Goal: Task Accomplishment & Management: Complete application form

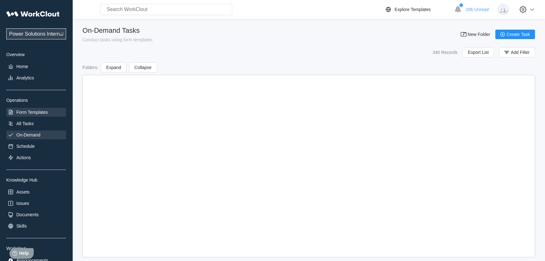
click at [37, 110] on div "Form Templates" at bounding box center [31, 112] width 31 height 5
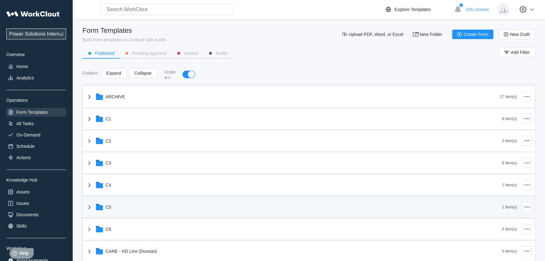
scroll to position [86, 0]
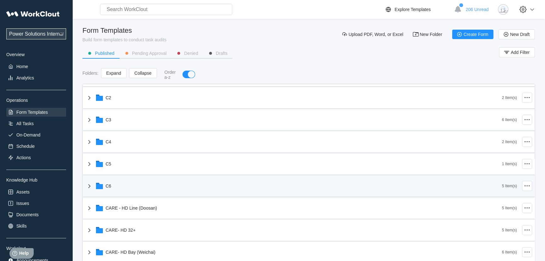
click at [87, 187] on icon at bounding box center [90, 186] width 8 height 8
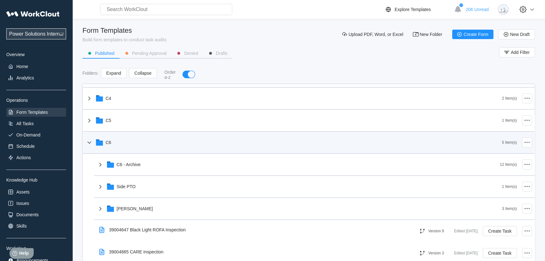
scroll to position [200, 0]
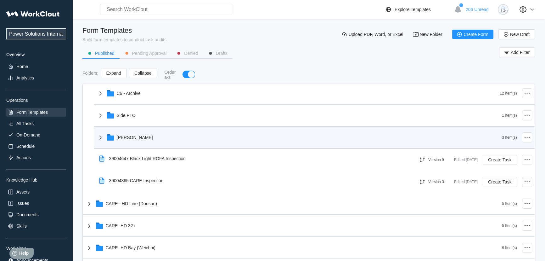
click at [101, 140] on icon at bounding box center [101, 137] width 8 height 8
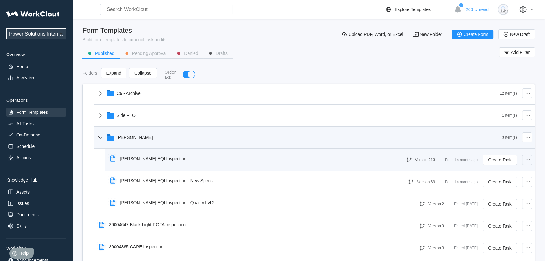
click at [525, 161] on icon at bounding box center [527, 160] width 8 height 8
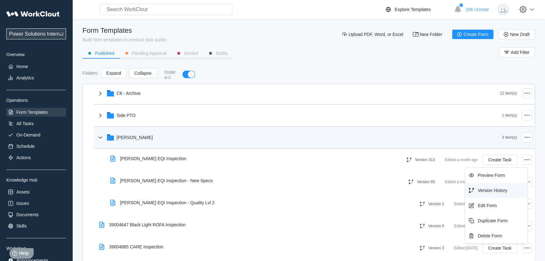
click at [502, 189] on div "Version History" at bounding box center [493, 190] width 30 height 5
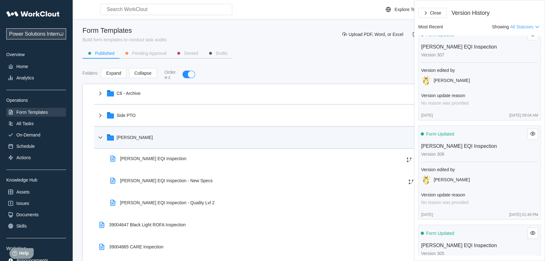
scroll to position [601, 0]
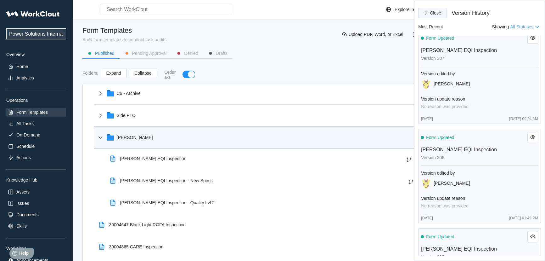
click at [428, 15] on icon "button" at bounding box center [425, 12] width 7 height 7
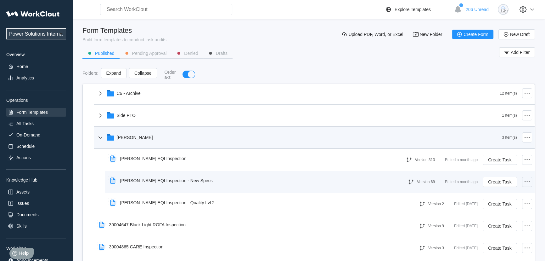
click at [525, 183] on icon at bounding box center [527, 182] width 8 height 8
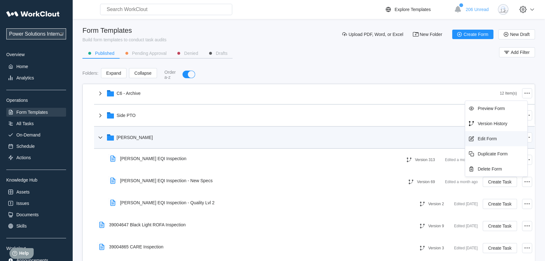
click at [495, 141] on div "Edit Form" at bounding box center [496, 138] width 57 height 10
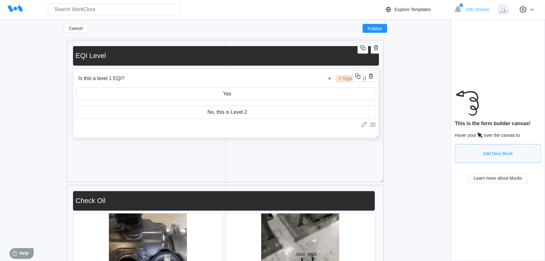
scroll to position [372, 0]
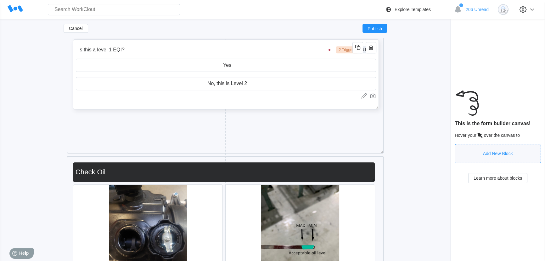
click at [314, 54] on input "Is this a level 1 EQI?" at bounding box center [205, 49] width 259 height 13
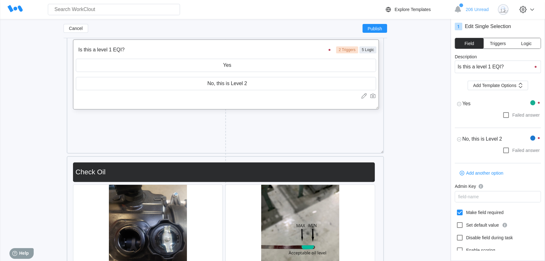
type textarea "x"
click at [503, 41] on span "Triggers" at bounding box center [498, 43] width 16 height 4
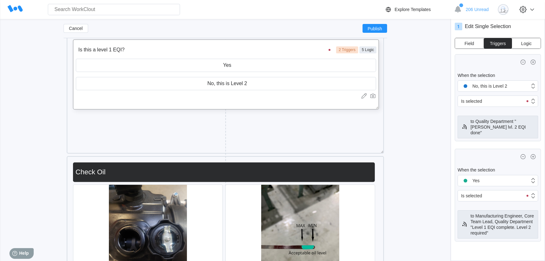
click at [520, 41] on button "Logic" at bounding box center [526, 43] width 29 height 10
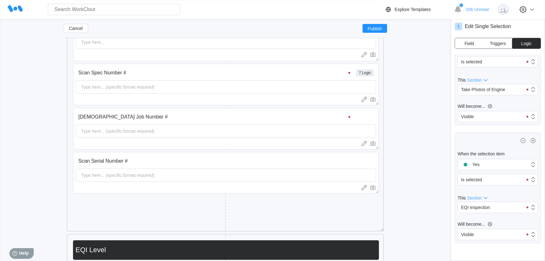
scroll to position [114, 0]
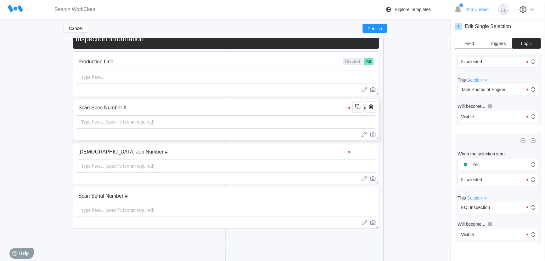
click at [314, 108] on input "Scan Spec Number #" at bounding box center [215, 107] width 279 height 13
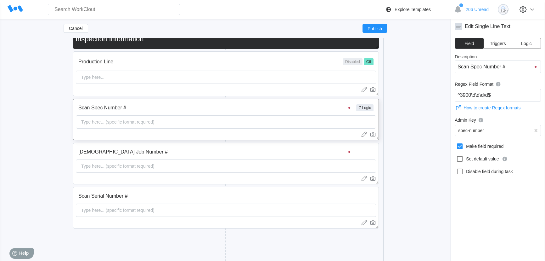
click at [499, 44] on span "Triggers" at bounding box center [498, 43] width 16 height 4
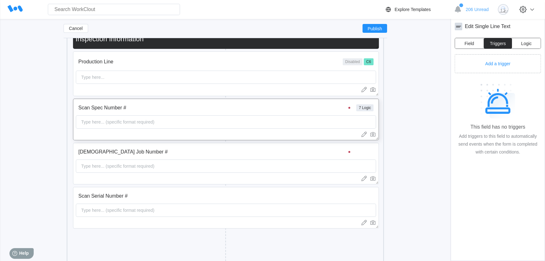
click at [522, 43] on span "Logic" at bounding box center [526, 43] width 10 height 4
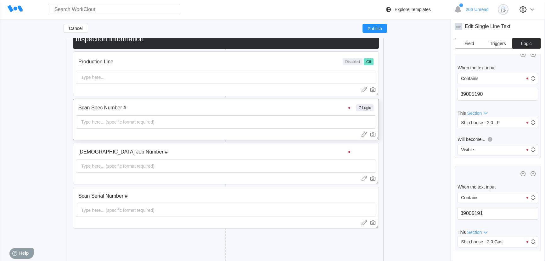
scroll to position [0, 0]
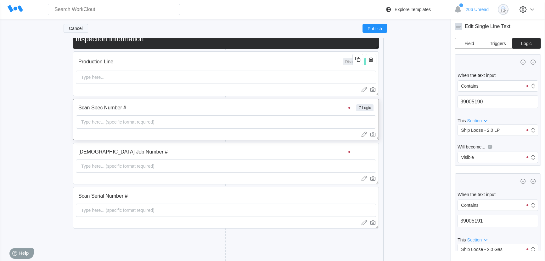
click at [79, 30] on span "Cancel" at bounding box center [76, 28] width 14 height 4
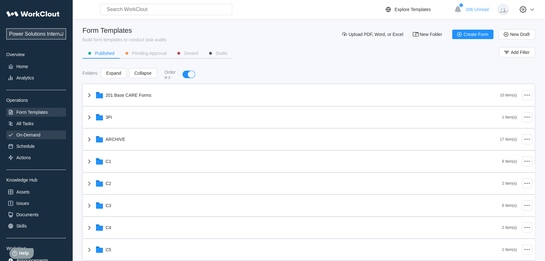
click at [32, 137] on div "On-Demand" at bounding box center [28, 134] width 24 height 5
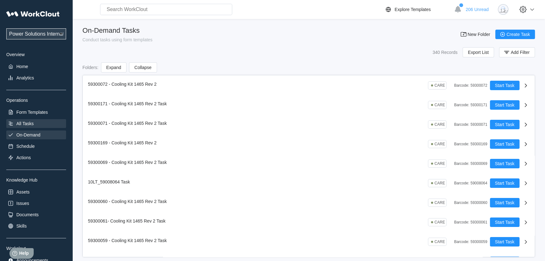
click at [35, 124] on div "All Tasks" at bounding box center [36, 123] width 60 height 9
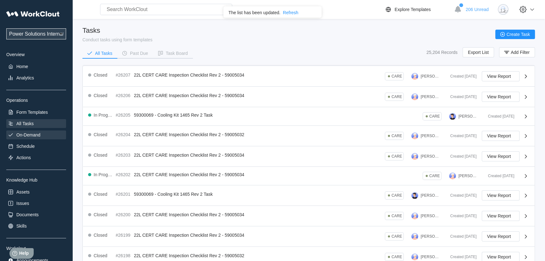
click at [39, 135] on div "On-Demand" at bounding box center [28, 134] width 24 height 5
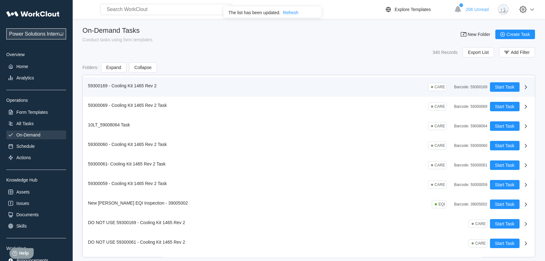
scroll to position [114, 0]
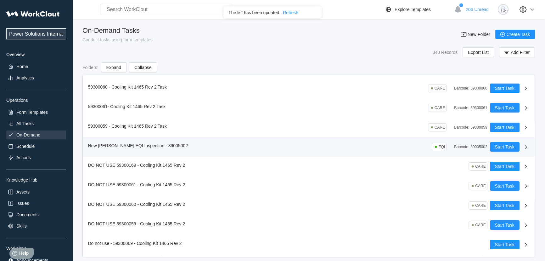
click at [264, 143] on div "New [PERSON_NAME] EQI Inspection - 39005002 EQI Barcode : 39005002" at bounding box center [289, 146] width 402 height 9
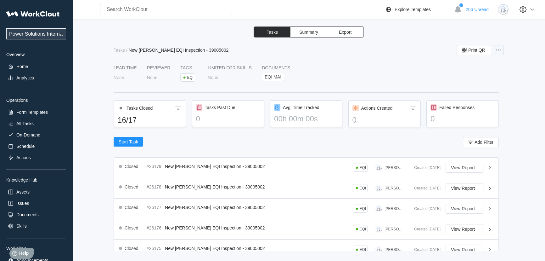
click at [500, 54] on div at bounding box center [499, 50] width 10 height 10
click at [465, 67] on div "Edit Task" at bounding box center [463, 65] width 18 height 5
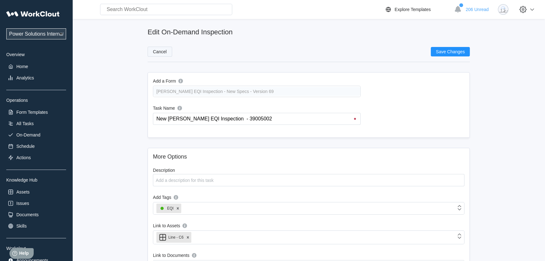
click at [163, 47] on button "Cancel" at bounding box center [160, 52] width 25 height 10
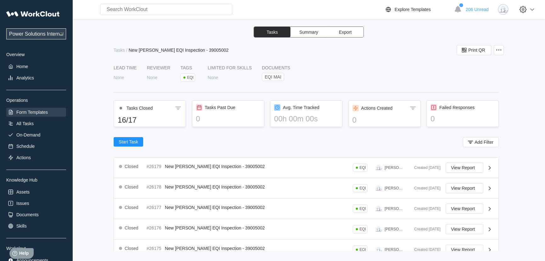
click at [41, 113] on div "Form Templates" at bounding box center [31, 112] width 31 height 5
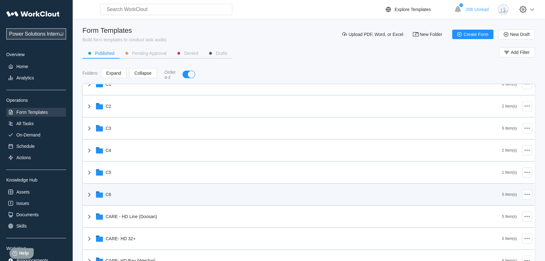
scroll to position [86, 0]
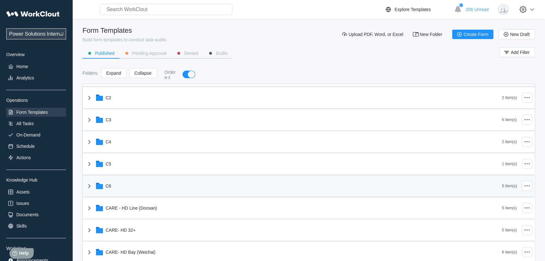
click at [110, 189] on div "C6" at bounding box center [294, 185] width 417 height 16
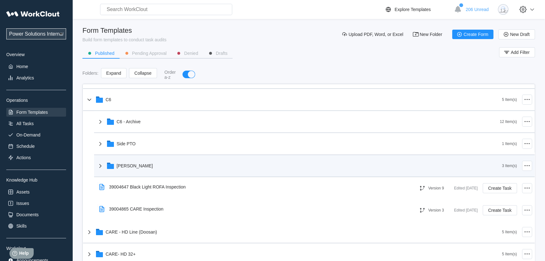
scroll to position [171, 0]
click at [118, 168] on div "[PERSON_NAME]" at bounding box center [135, 165] width 36 height 5
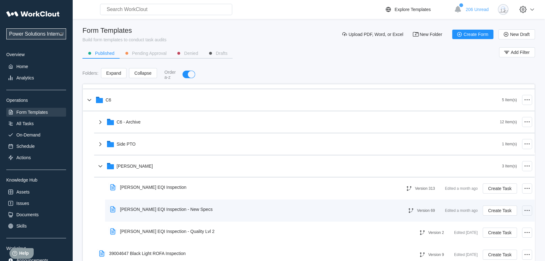
click at [524, 212] on icon at bounding box center [527, 210] width 8 height 8
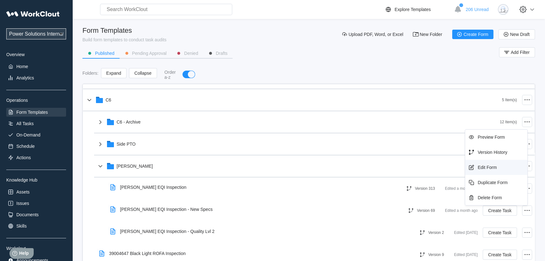
click at [493, 169] on div "Edit Form" at bounding box center [487, 167] width 19 height 5
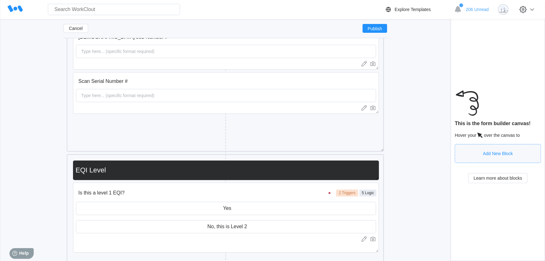
scroll to position [286, 0]
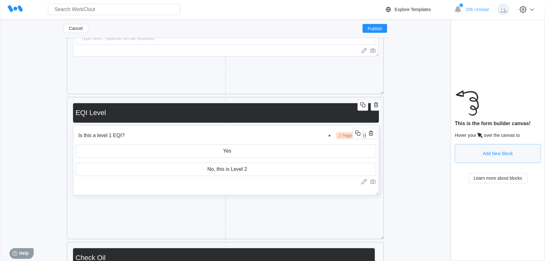
click at [253, 138] on input "Is this a level 1 EQI?" at bounding box center [205, 135] width 259 height 13
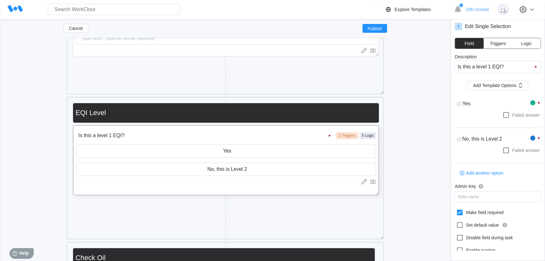
type textarea "x"
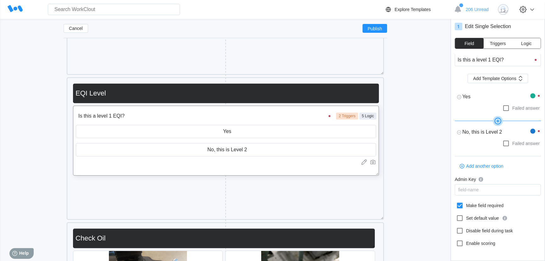
scroll to position [315, 0]
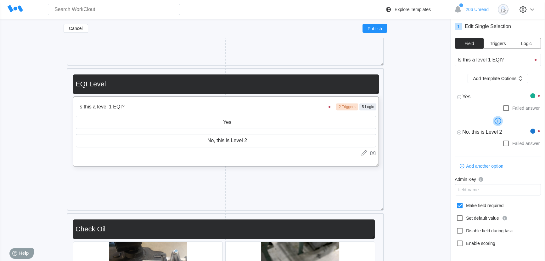
click at [527, 41] on button "Logic" at bounding box center [526, 43] width 29 height 10
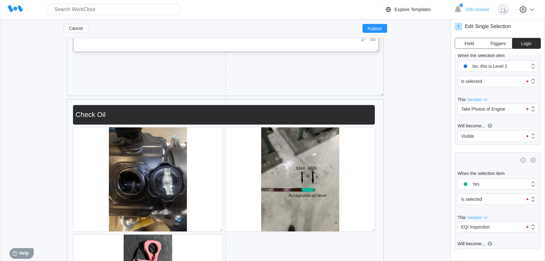
scroll to position [392, 0]
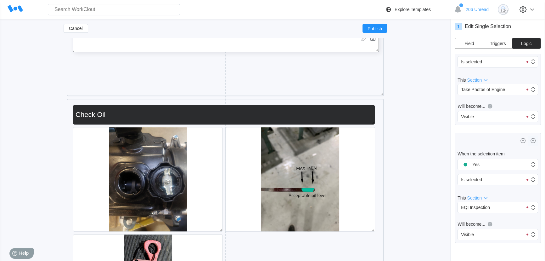
click at [530, 141] on icon "button" at bounding box center [533, 141] width 8 height 8
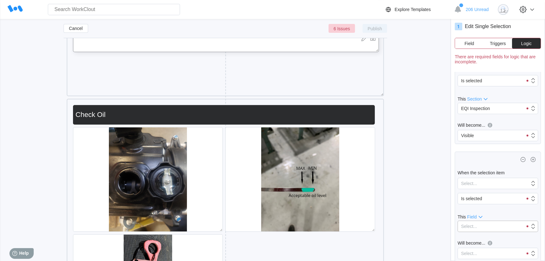
scroll to position [510, 0]
click at [485, 184] on div "Select..." at bounding box center [494, 181] width 72 height 9
click at [483, 197] on div "Yes" at bounding box center [495, 198] width 69 height 9
click at [483, 197] on div "Is selected" at bounding box center [490, 197] width 65 height 9
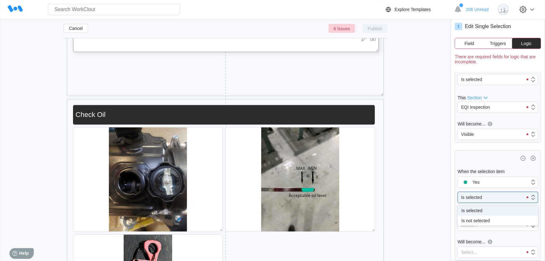
click at [483, 197] on div "Is selected" at bounding box center [490, 197] width 65 height 9
click at [483, 227] on div "Select..." at bounding box center [490, 224] width 65 height 9
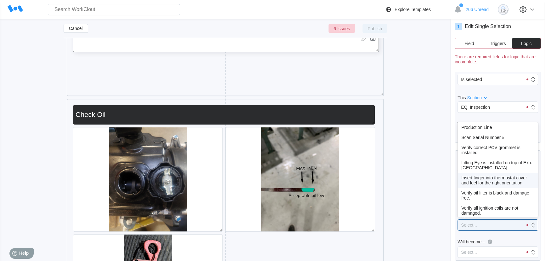
scroll to position [28, 0]
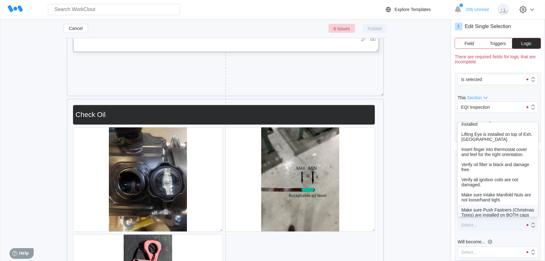
click at [496, 230] on div "Select..." at bounding box center [498, 224] width 81 height 11
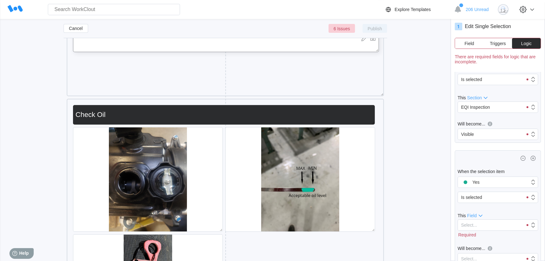
click at [475, 217] on span "Field" at bounding box center [471, 215] width 9 height 5
click at [475, 224] on div "Section" at bounding box center [475, 224] width 15 height 5
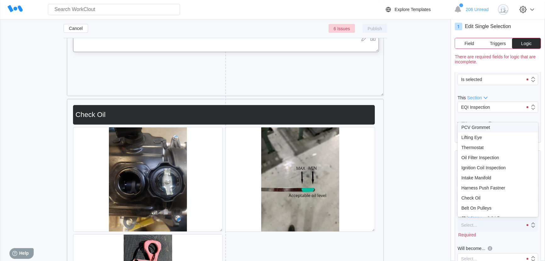
click at [481, 227] on div "Select..." at bounding box center [490, 224] width 65 height 9
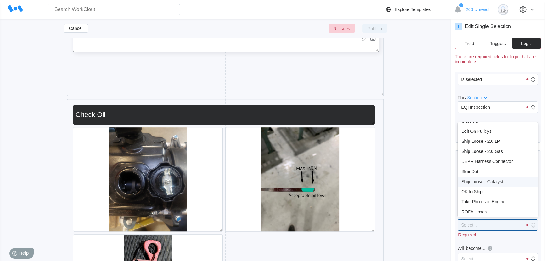
scroll to position [50, 0]
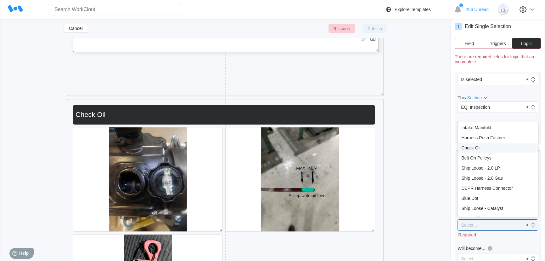
click at [482, 151] on div "Check Oil" at bounding box center [498, 148] width 81 height 10
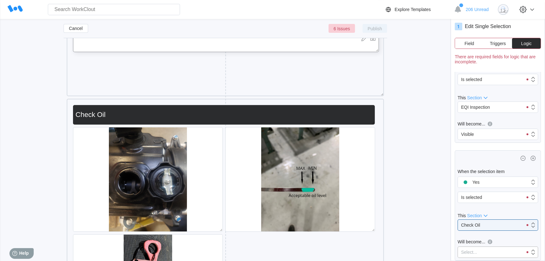
click at [491, 252] on div "Select..." at bounding box center [490, 251] width 65 height 9
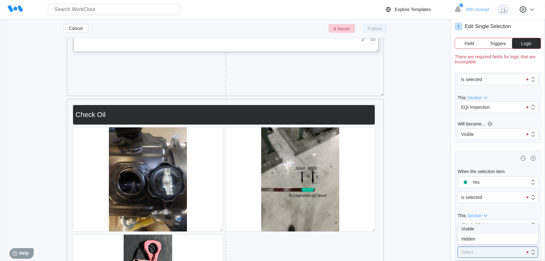
click at [478, 230] on div "Visible" at bounding box center [497, 228] width 73 height 5
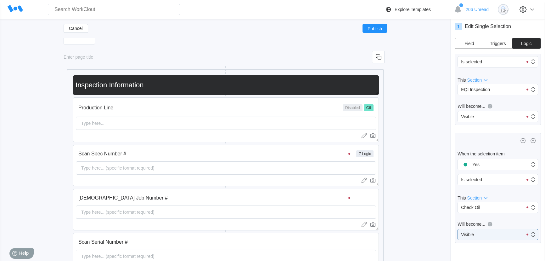
scroll to position [86, 0]
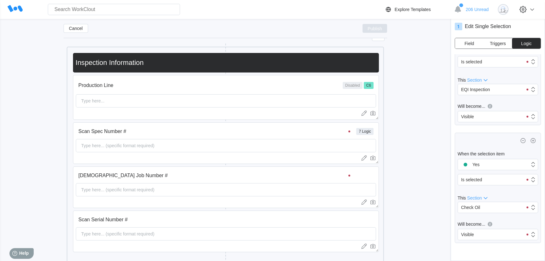
click at [374, 25] on button "Publish" at bounding box center [374, 28] width 25 height 9
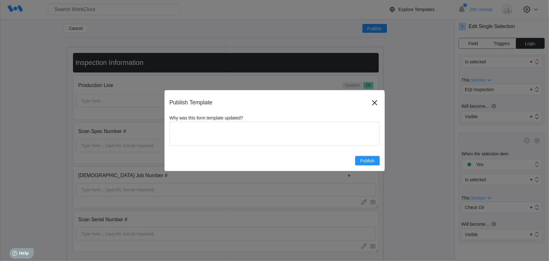
click at [288, 152] on div "Why was this form template updated? x Publish" at bounding box center [275, 140] width 210 height 50
click at [288, 144] on textarea "Why was this form template updated?" at bounding box center [275, 133] width 210 height 24
type textarea "C"
type textarea "x"
type textarea "Ch"
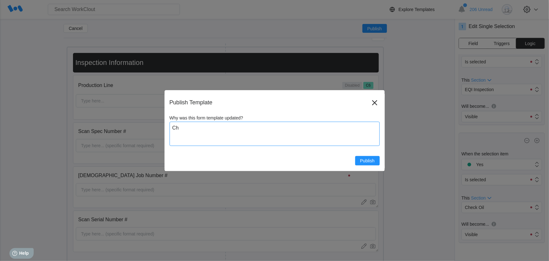
type textarea "x"
type textarea "Che"
type textarea "x"
type textarea "Chec"
type textarea "x"
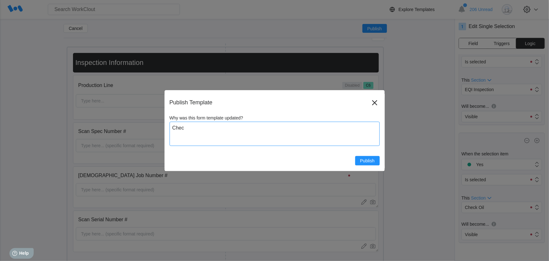
type textarea "Check"
type textarea "x"
type textarea "Check"
type textarea "x"
type textarea "Check O"
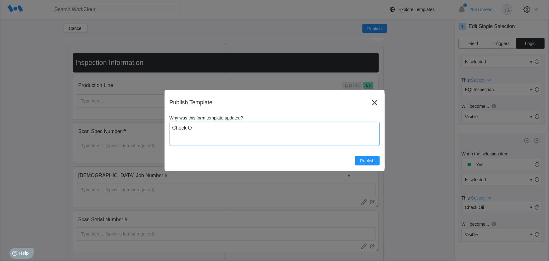
type textarea "x"
type textarea "Check Oi"
type textarea "x"
type textarea "Check Oil"
type textarea "x"
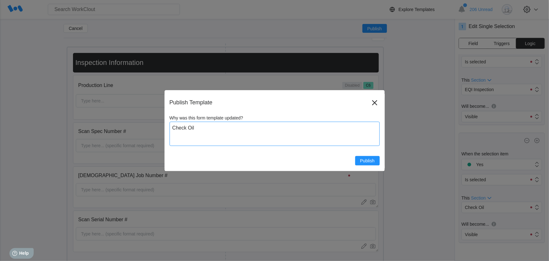
type textarea "Check Oil"
type textarea "x"
type textarea "Check Oil s"
type textarea "x"
type textarea "Check Oil se"
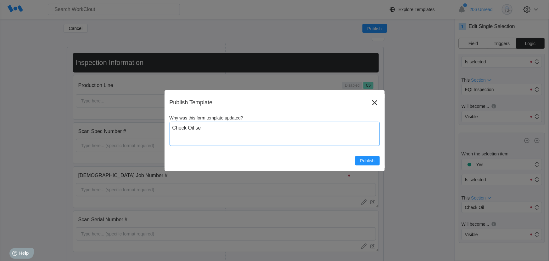
type textarea "x"
type textarea "Check Oil sec"
type textarea "x"
type textarea "Check Oil sect"
type textarea "x"
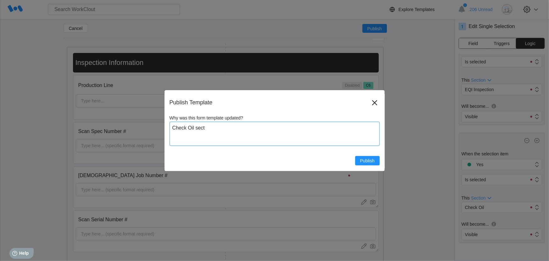
type textarea "Check Oil secti"
type textarea "x"
type textarea "Check Oil sectio"
type textarea "x"
type textarea "Check Oil section"
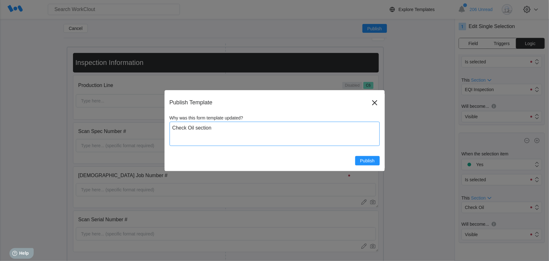
type textarea "x"
type textarea "Check Oil section"
type textarea "x"
type textarea "Check Oil section w"
type textarea "x"
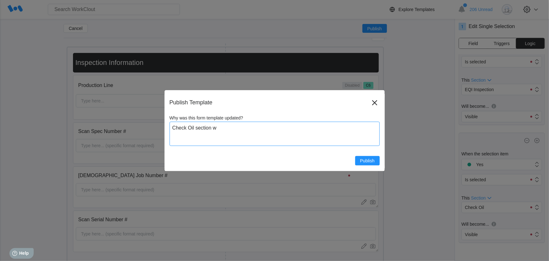
type textarea "Check Oil section wi"
type textarea "x"
type textarea "Check Oil section wil"
type textarea "x"
type textarea "Check Oil section will"
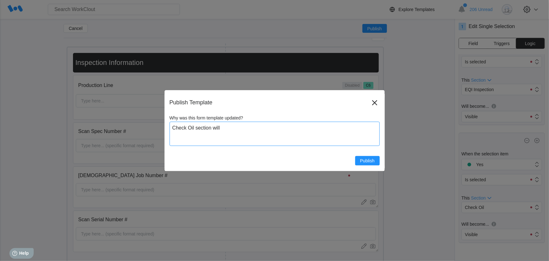
type textarea "x"
type textarea "Check Oil section will"
type textarea "x"
type textarea "Check Oil section will o"
type textarea "x"
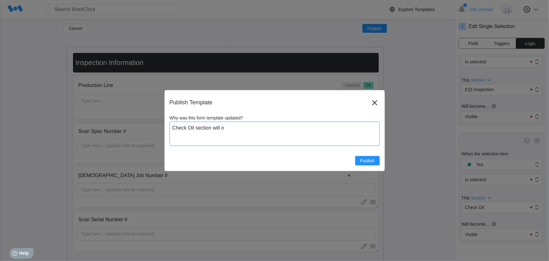
type textarea "Check Oil section will on"
type textarea "x"
type textarea "Check Oil section will onl"
type textarea "x"
type textarea "Check Oil section will only"
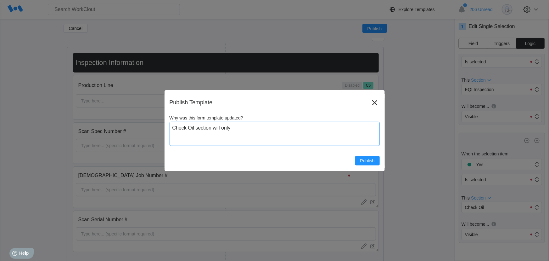
type textarea "x"
type textarea "Check Oil section will only"
type textarea "x"
type textarea "Check Oil section will only b"
type textarea "x"
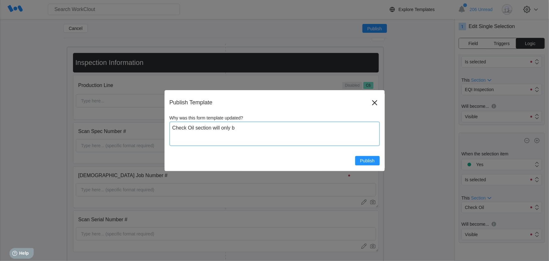
type textarea "Check Oil section will only be"
type textarea "x"
type textarea "Check Oil section will only be"
type textarea "x"
type textarea "Check Oil section will only be v"
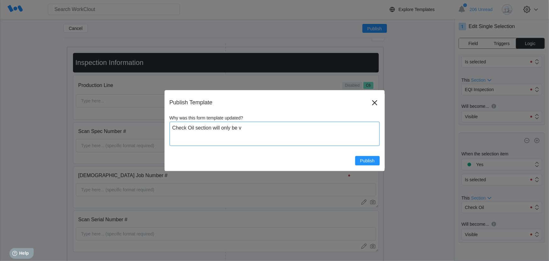
type textarea "x"
type textarea "Check Oil section will only be vi"
type textarea "x"
type textarea "Check Oil section will only be vis"
type textarea "x"
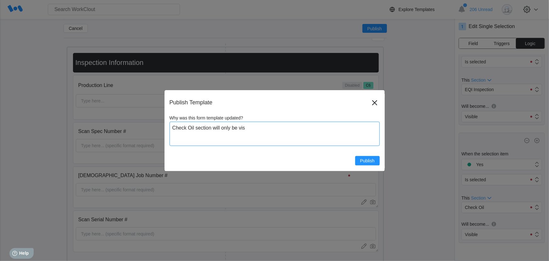
type textarea "Check Oil section will only be visi"
type textarea "x"
type textarea "Check Oil section will only be visib"
type textarea "x"
type textarea "Check Oil section will only be visibl"
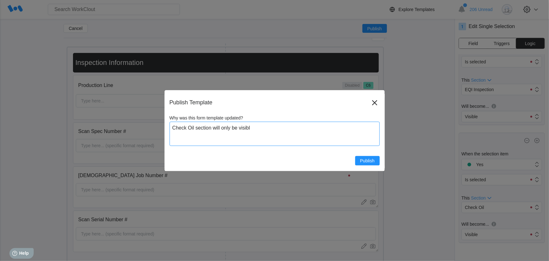
type textarea "x"
type textarea "Check Oil section will only be visible"
type textarea "x"
type textarea "Check Oil section will only be visible t"
type textarea "x"
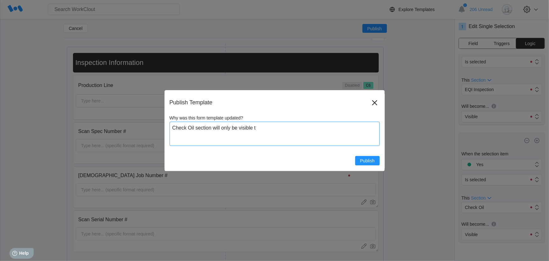
type textarea "Check Oil section will only be visible to"
type textarea "x"
type textarea "Check Oil section will only be visible to"
type textarea "x"
click at [372, 102] on icon at bounding box center [375, 103] width 10 height 10
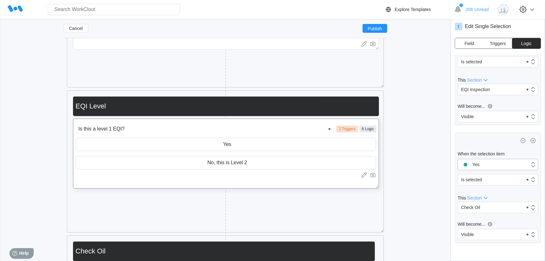
scroll to position [320, 0]
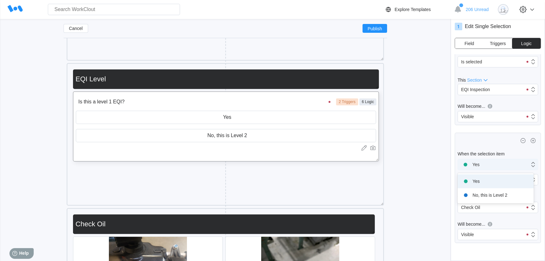
click at [487, 162] on div "Yes" at bounding box center [494, 164] width 72 height 9
click at [482, 193] on div "No, this is Level 2" at bounding box center [495, 194] width 69 height 9
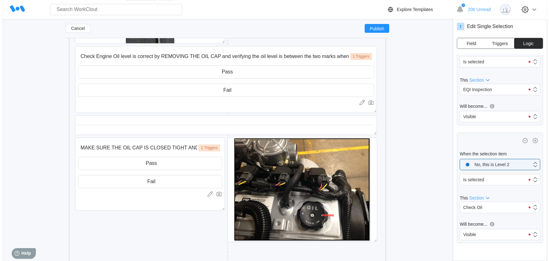
scroll to position [692, 0]
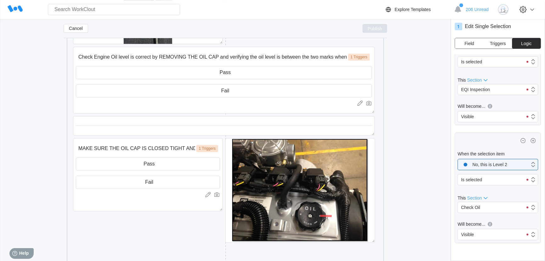
click at [372, 29] on span "Publish" at bounding box center [375, 28] width 14 height 4
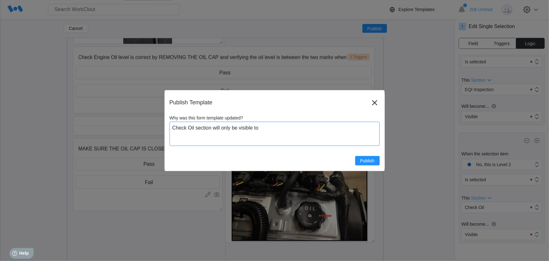
click at [279, 129] on textarea "Check Oil section will only be visible to" at bounding box center [275, 133] width 210 height 24
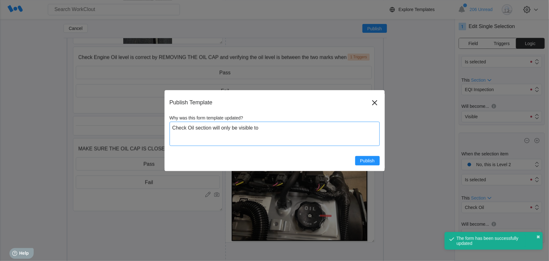
type textarea "Check Oil section will only be visible to E"
type textarea "x"
type textarea "Check Oil section will only be visible to EQ"
type textarea "x"
type textarea "Check Oil section will only be visible to [GEOGRAPHIC_DATA]"
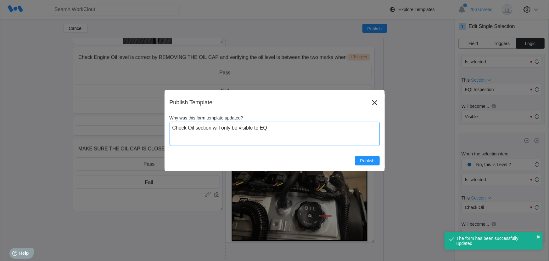
type textarea "x"
type textarea "Check Oil section will only be visible to EQIl"
type textarea "x"
type textarea "Check Oil section will only be visible to [GEOGRAPHIC_DATA]"
type textarea "x"
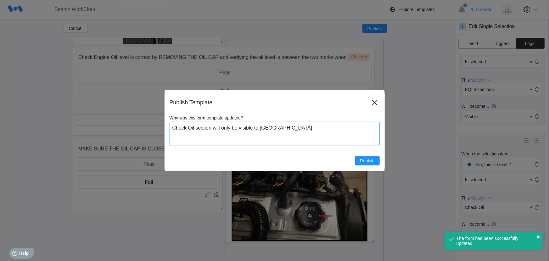
type textarea "Check Oil section will only be visible to EQIl"
type textarea "x"
type textarea "Check Oil section will only be visible to [GEOGRAPHIC_DATA]"
type textarea "x"
type textarea "Check Oil section will only be visible to [GEOGRAPHIC_DATA]"
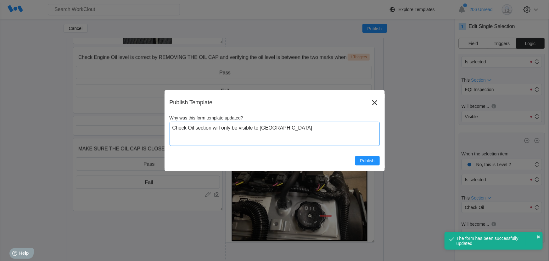
type textarea "x"
type textarea "Check Oil section will only be visible to EQI L"
type textarea "x"
type textarea "Check Oil section will only be visible to EQI Le"
type textarea "x"
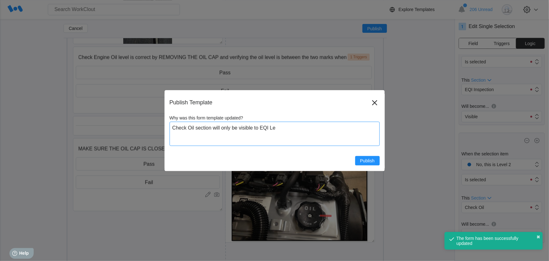
type textarea "Check Oil section will only be visible to EQI Lev"
type textarea "x"
type textarea "Check Oil section will only be visible to EQI Leve"
type textarea "x"
type textarea "Check Oil section will only be visible to EQI Level"
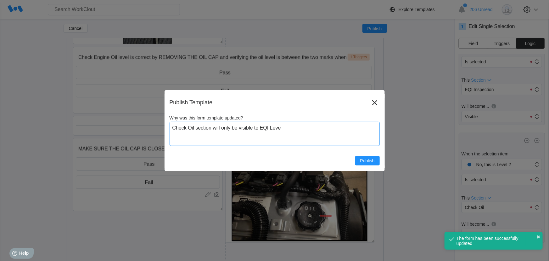
type textarea "x"
type textarea "Check Oil section will only be visible to EQI Level"
type textarea "x"
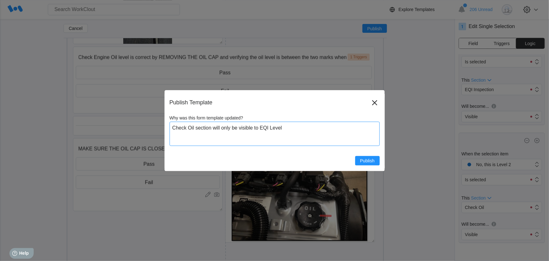
type textarea "Check Oil section will only be visible to EQI Level 1"
type textarea "x"
type textarea "Check Oil section will only be visible to EQI Level 1"
click at [369, 158] on span "Publish" at bounding box center [367, 160] width 14 height 4
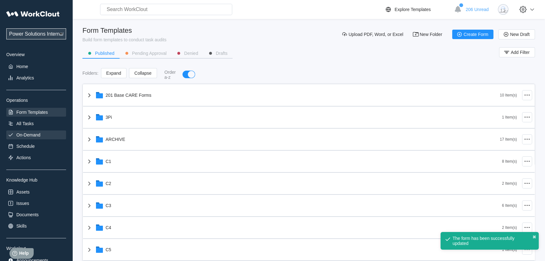
click at [30, 136] on div "On-Demand" at bounding box center [28, 134] width 24 height 5
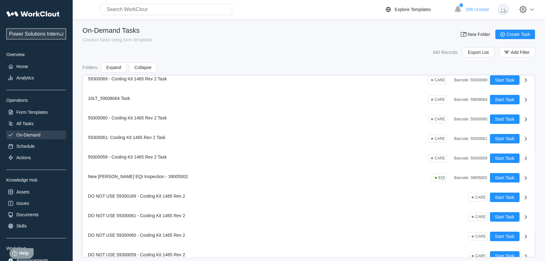
scroll to position [86, 0]
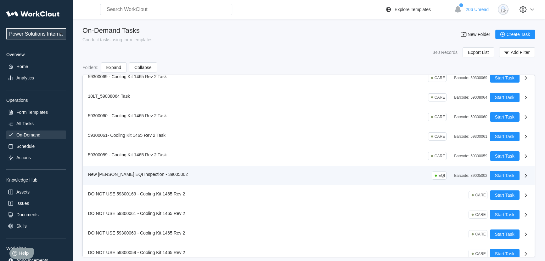
click at [144, 176] on div "New [PERSON_NAME] EQI Inspection - 39005002" at bounding box center [138, 173] width 100 height 5
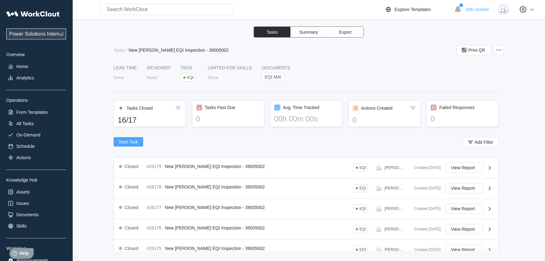
click at [127, 142] on span "Start Task" at bounding box center [129, 141] width 20 height 4
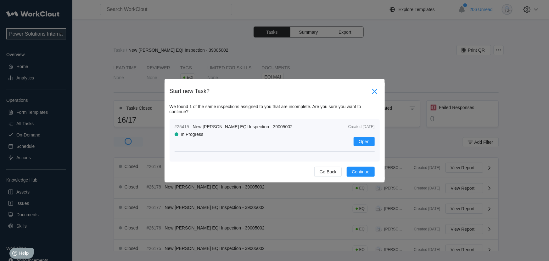
click at [374, 87] on icon at bounding box center [375, 91] width 10 height 10
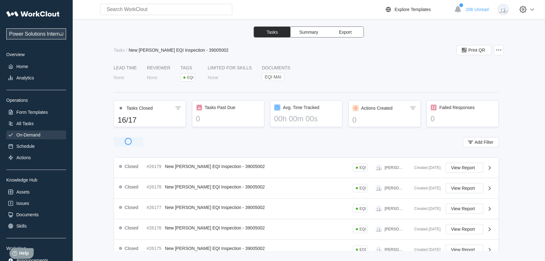
click at [29, 136] on div "On-Demand" at bounding box center [28, 134] width 24 height 5
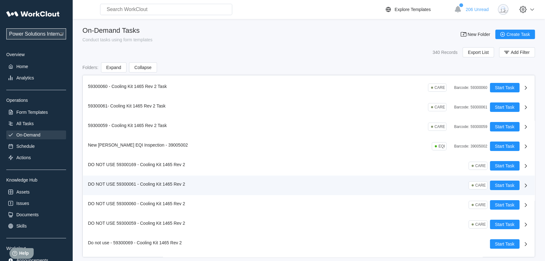
scroll to position [143, 0]
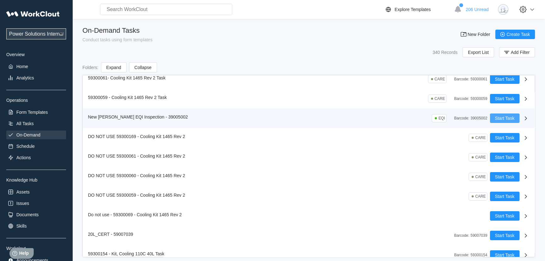
click at [503, 119] on span "Start Task" at bounding box center [505, 118] width 20 height 4
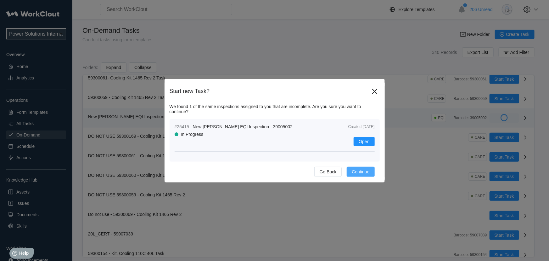
click at [363, 173] on span "Continue" at bounding box center [361, 171] width 18 height 4
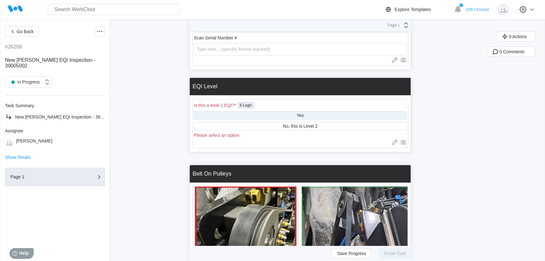
scroll to position [143, 0]
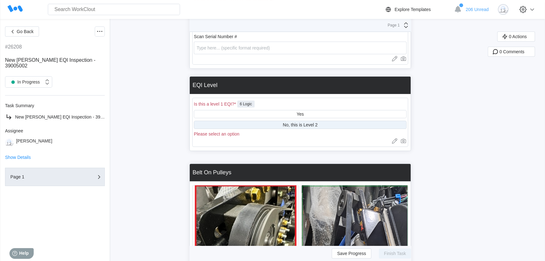
click at [316, 124] on div "No, this is Level 2" at bounding box center [300, 124] width 35 height 5
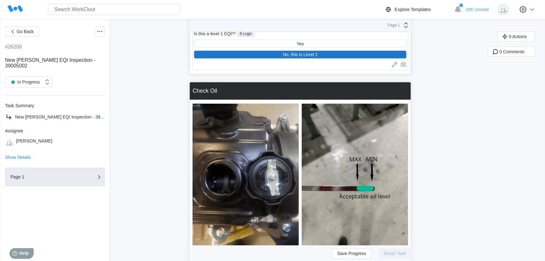
scroll to position [171, 0]
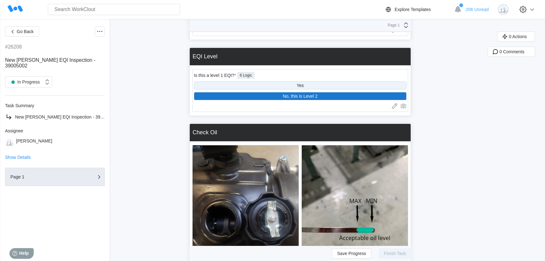
click at [316, 84] on div "Yes" at bounding box center [300, 85] width 213 height 8
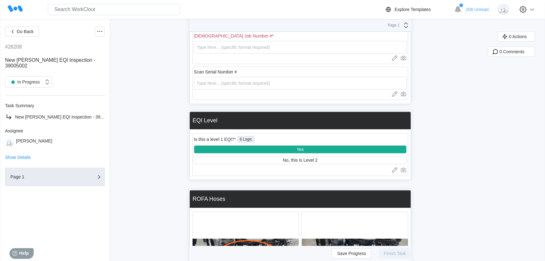
scroll to position [200, 0]
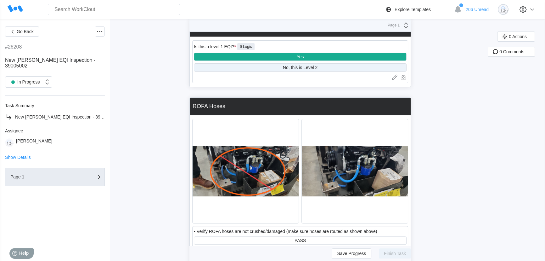
click at [276, 64] on div "No, this is Level 2" at bounding box center [300, 67] width 213 height 8
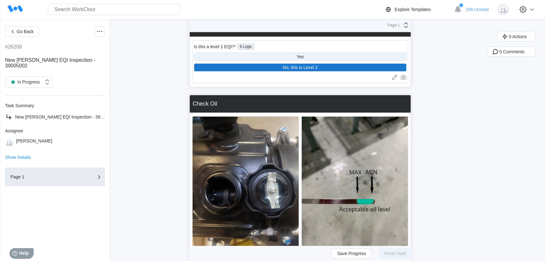
click at [281, 57] on div "Yes" at bounding box center [300, 57] width 213 height 8
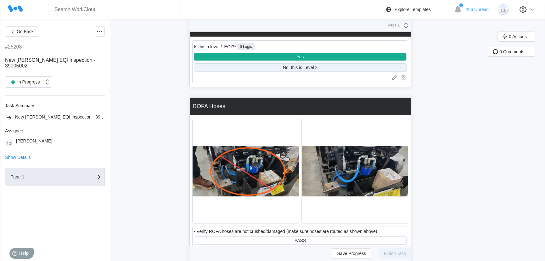
click at [275, 66] on div "No, this is Level 2" at bounding box center [300, 67] width 213 height 8
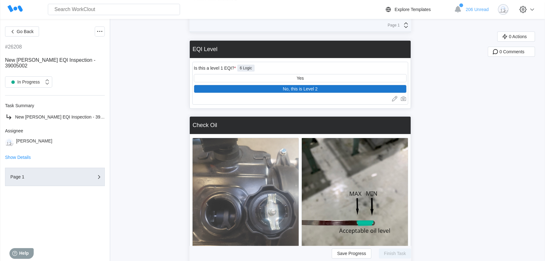
scroll to position [143, 0]
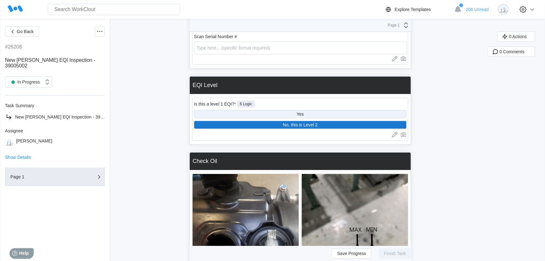
click at [299, 111] on div "Yes" at bounding box center [300, 113] width 7 height 5
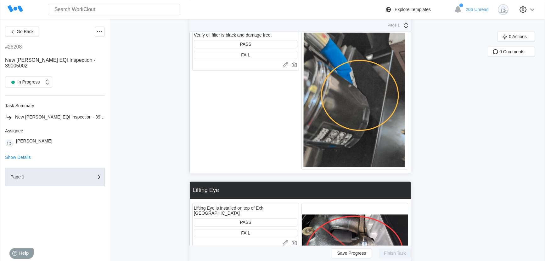
scroll to position [832, 0]
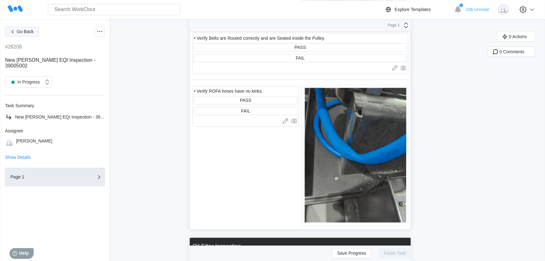
click at [24, 28] on button "Go Back" at bounding box center [22, 31] width 34 height 10
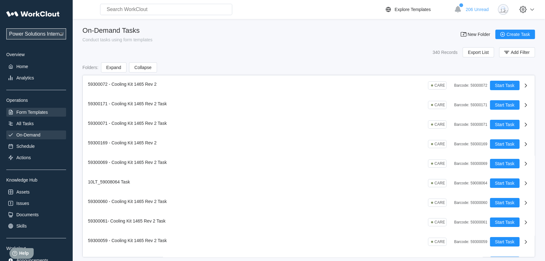
click at [25, 116] on div "Form Templates" at bounding box center [36, 112] width 60 height 9
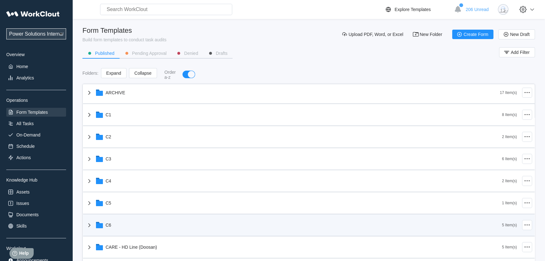
scroll to position [86, 0]
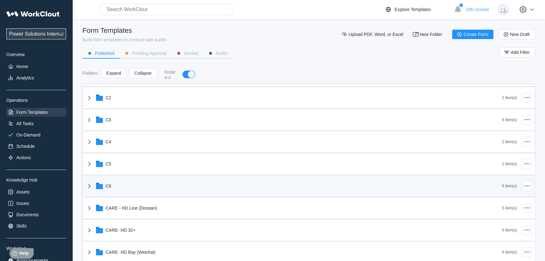
click at [128, 187] on div "C6" at bounding box center [294, 185] width 417 height 16
click at [93, 183] on div "C6" at bounding box center [294, 185] width 417 height 16
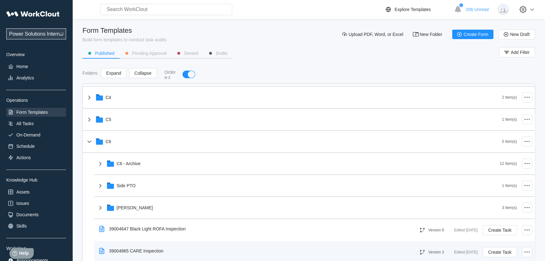
scroll to position [171, 0]
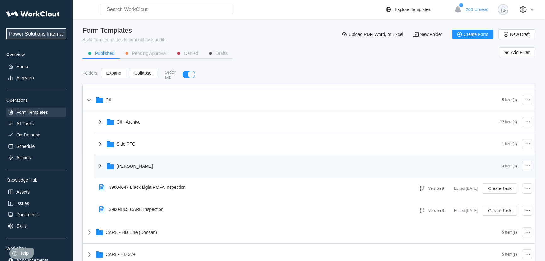
click at [438, 164] on div "[PERSON_NAME]" at bounding box center [300, 166] width 406 height 16
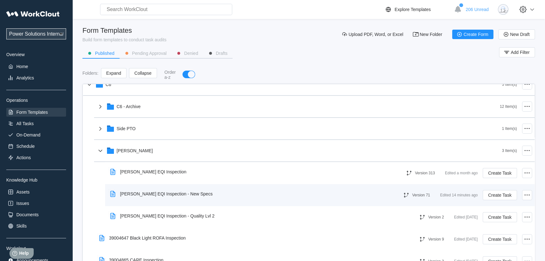
scroll to position [229, 0]
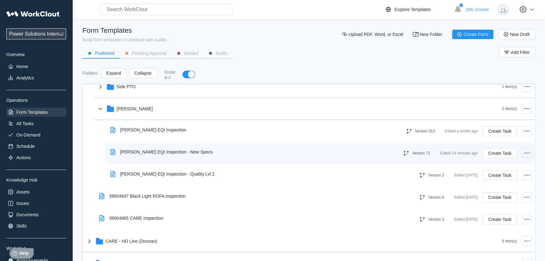
click at [525, 154] on icon at bounding box center [527, 153] width 8 height 8
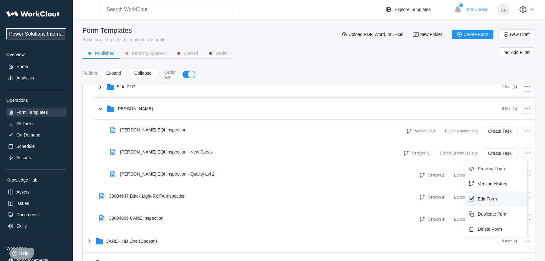
click at [497, 198] on div "Edit Form" at bounding box center [496, 199] width 57 height 10
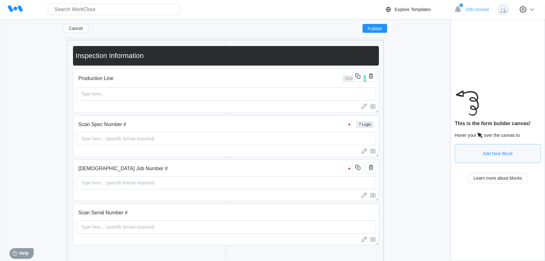
scroll to position [91, 0]
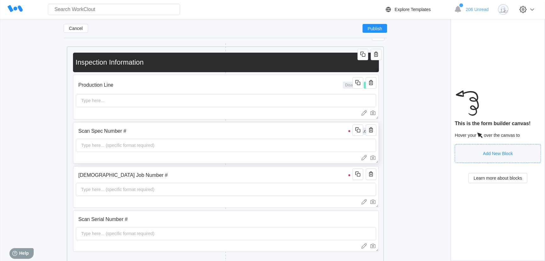
click at [303, 132] on input "Scan Spec Number #" at bounding box center [215, 131] width 279 height 13
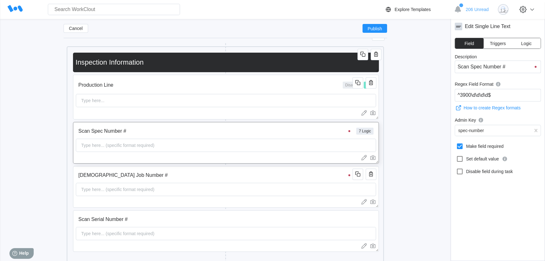
click at [523, 43] on span "Logic" at bounding box center [526, 43] width 10 height 4
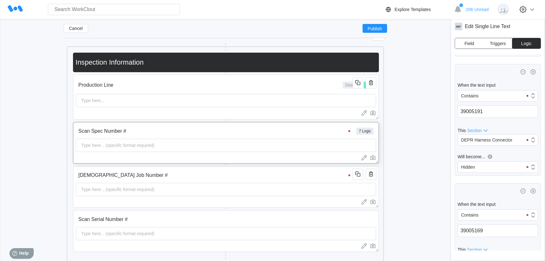
scroll to position [637, 0]
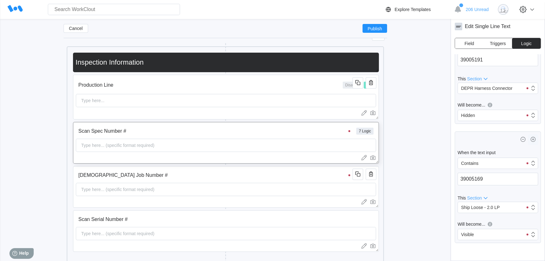
click at [529, 141] on icon "button" at bounding box center [533, 139] width 8 height 8
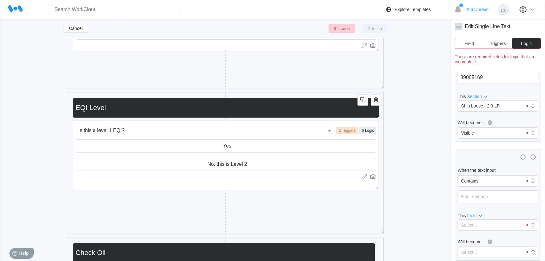
scroll to position [348, 0]
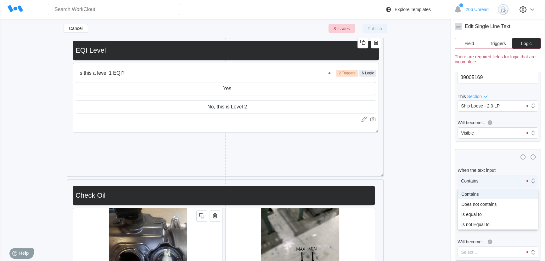
click at [505, 184] on div "Contains" at bounding box center [490, 180] width 65 height 9
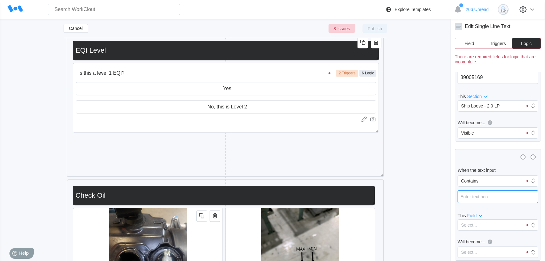
click at [492, 198] on input "text" at bounding box center [498, 196] width 81 height 13
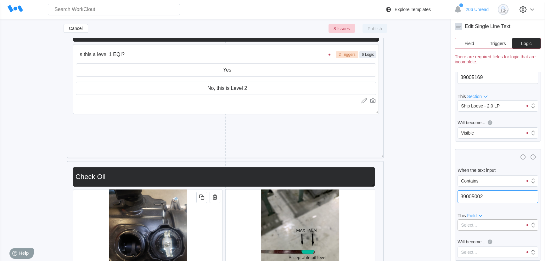
scroll to position [377, 0]
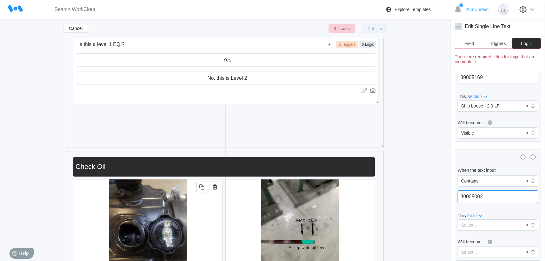
type input "39005002"
click at [469, 217] on span "Field" at bounding box center [471, 215] width 9 height 5
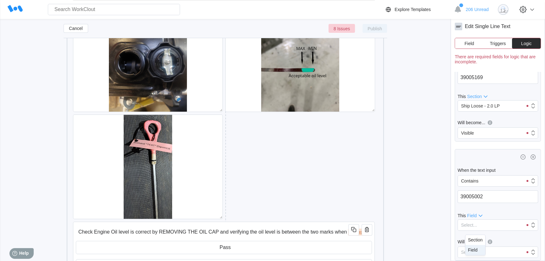
scroll to position [749, 0]
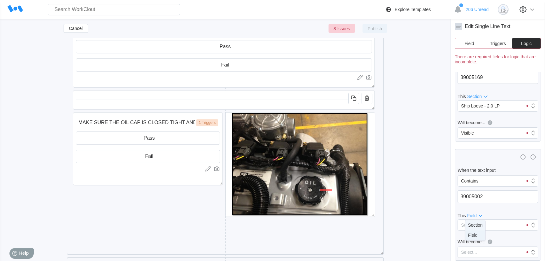
click at [469, 226] on div "Section" at bounding box center [475, 224] width 15 height 5
click at [478, 224] on div "Select..." at bounding box center [490, 224] width 65 height 9
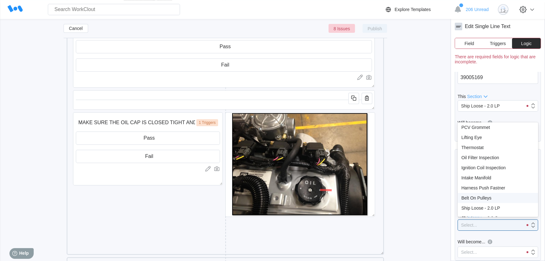
scroll to position [57, 0]
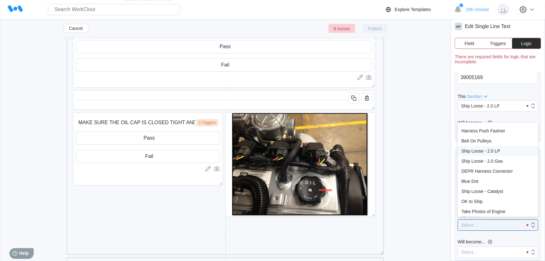
click at [490, 150] on div "Ship Loose - 2.0 LP" at bounding box center [497, 150] width 73 height 5
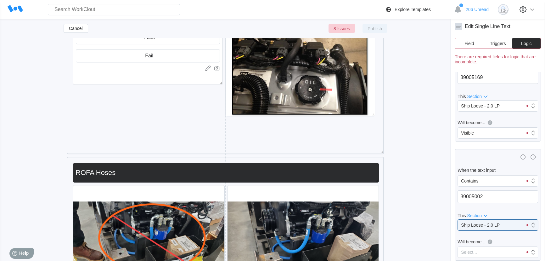
scroll to position [863, 0]
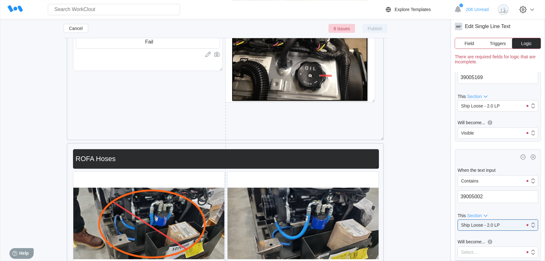
click at [542, 213] on div "Edit Single Line Text Field Triggers Logic There are required fields for logic …" at bounding box center [498, 140] width 94 height 242
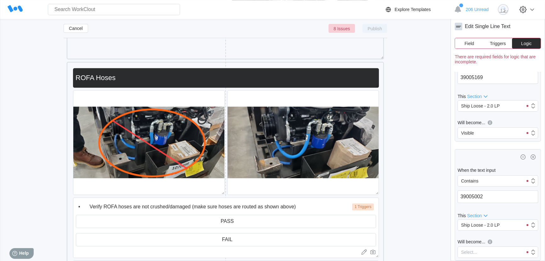
scroll to position [949, 0]
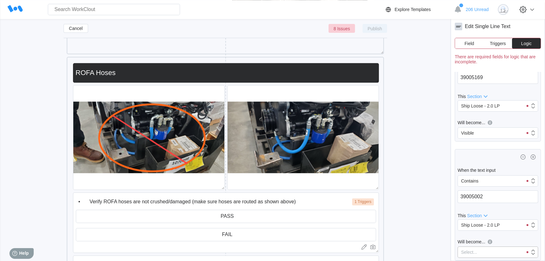
click at [498, 254] on div "Select..." at bounding box center [490, 251] width 65 height 9
click at [477, 230] on div "Visible" at bounding box center [497, 228] width 73 height 5
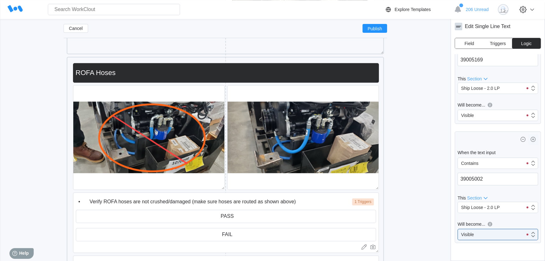
click at [531, 141] on icon "button" at bounding box center [533, 139] width 8 height 8
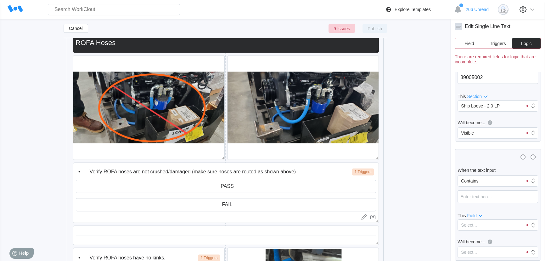
scroll to position [1035, 0]
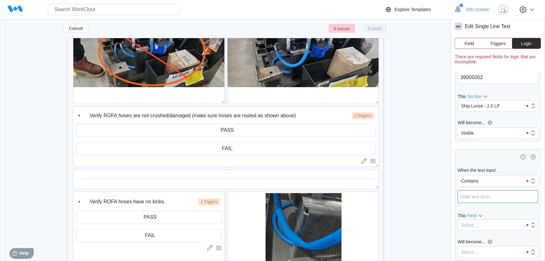
click at [490, 198] on input "text" at bounding box center [498, 196] width 81 height 13
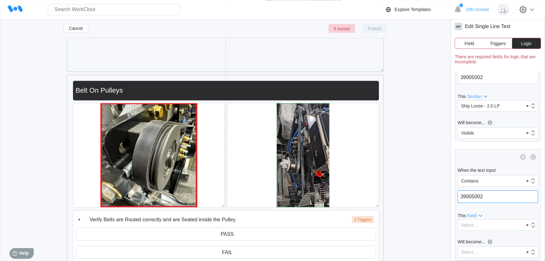
scroll to position [1292, 0]
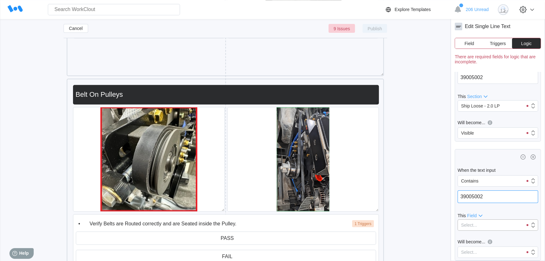
type input "39005002"
click at [471, 226] on div "Select..." at bounding box center [469, 224] width 16 height 5
click at [480, 225] on div "Select..." at bounding box center [490, 224] width 65 height 9
click at [477, 216] on icon at bounding box center [481, 215] width 8 height 8
click at [473, 226] on div "Section" at bounding box center [475, 224] width 15 height 5
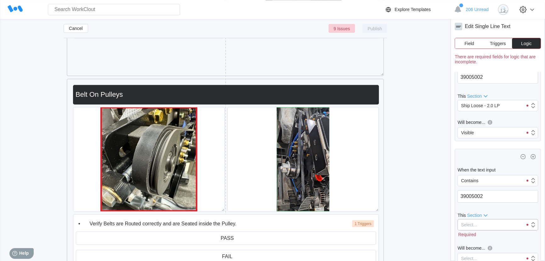
click at [476, 225] on div "Select..." at bounding box center [469, 224] width 16 height 5
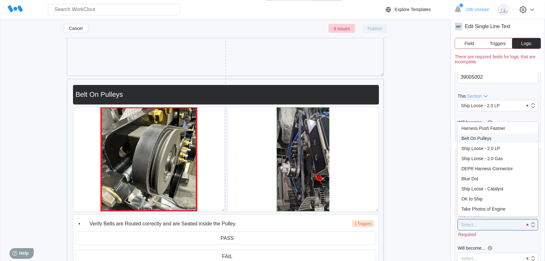
scroll to position [50, 0]
click at [478, 150] on div "Belt On Pulleys" at bounding box center [497, 147] width 73 height 5
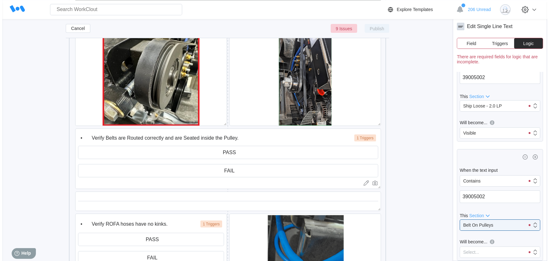
scroll to position [1378, 0]
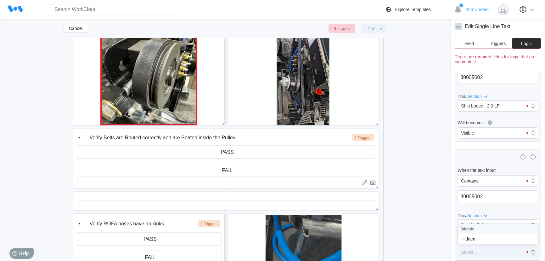
click at [471, 252] on div "Select..." at bounding box center [469, 251] width 16 height 5
click at [473, 239] on div "Hidden" at bounding box center [497, 238] width 73 height 5
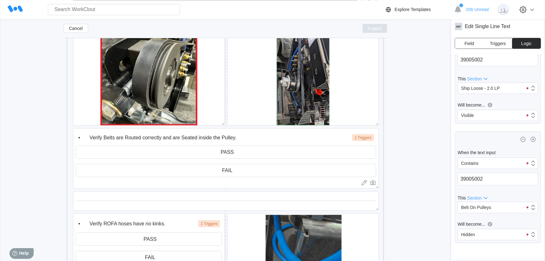
click at [371, 25] on button "Publish" at bounding box center [374, 28] width 25 height 9
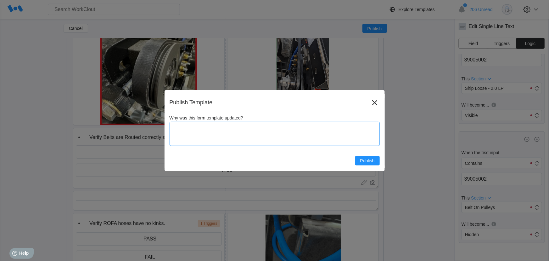
click at [237, 132] on textarea "Why was this form template updated?" at bounding box center [275, 133] width 210 height 24
type textarea "M"
type textarea "x"
type textarea "Ma"
type textarea "x"
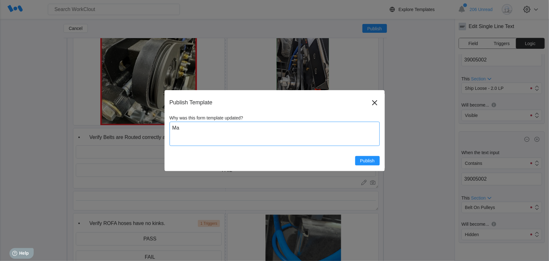
type textarea "Mad"
type textarea "x"
type textarea "Made"
type textarea "x"
type textarea "Made"
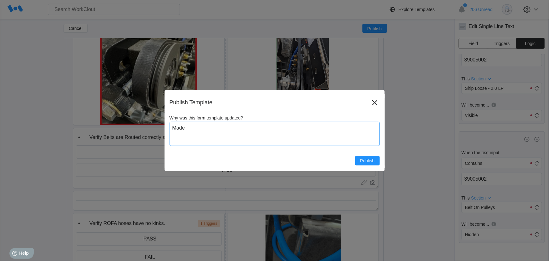
type textarea "x"
type textarea "Made L"
type textarea "x"
type textarea "Made LP"
type textarea "x"
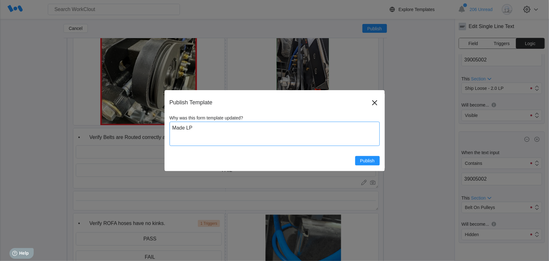
type textarea "Made LP"
type textarea "x"
type textarea "Made LP s"
type textarea "x"
type textarea "Made LP sh"
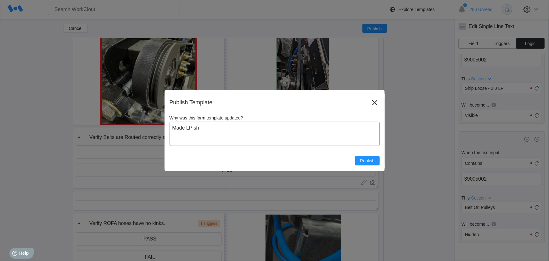
type textarea "x"
type textarea "Made LP shi"
type textarea "x"
type textarea "Made LP ship"
type textarea "x"
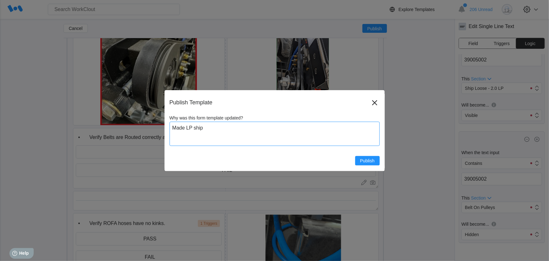
type textarea "Made LP shipl"
type textarea "x"
type textarea "Made [PERSON_NAME]"
type textarea "x"
type textarea "Made LP shiploo"
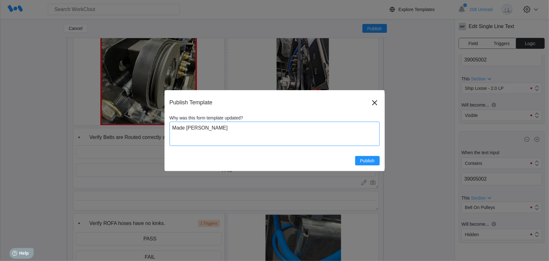
type textarea "x"
type textarea "Made LP shiploos"
type textarea "x"
type textarea "Made LP shiploose"
type textarea "x"
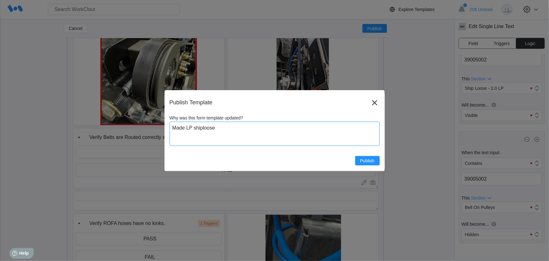
type textarea "Made LP shiploose"
type textarea "x"
type textarea "Made LP shiploose v"
type textarea "x"
type textarea "Made LP shiploose vi"
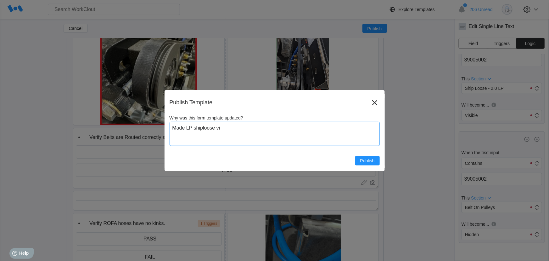
type textarea "x"
type textarea "Made LP shiploose vis"
type textarea "x"
type textarea "Made LP shiploose visi"
type textarea "x"
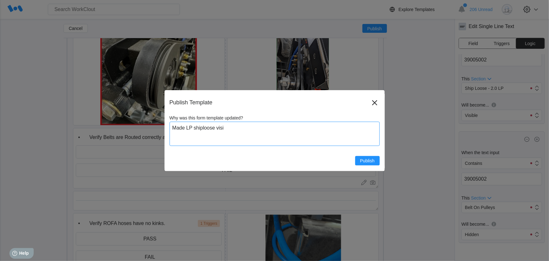
type textarea "Made LP shiploose visib"
type textarea "x"
type textarea "Made LP shiploose visibl"
type textarea "x"
type textarea "Made LP shiploose visible"
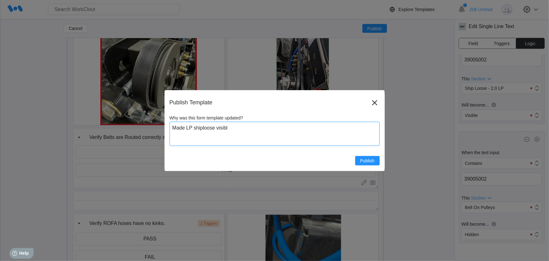
type textarea "x"
type textarea "Made LP shiploose visible"
type textarea "x"
type textarea "Made LP shiploose visible f"
type textarea "x"
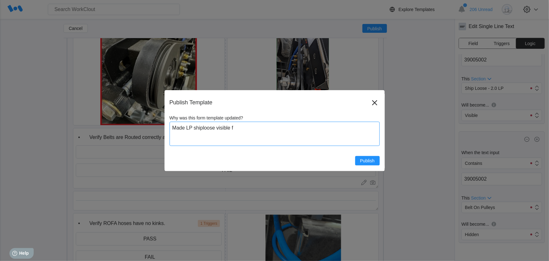
type textarea "Made LP shiploose visible fo"
type textarea "x"
type textarea "Made LP shiploose visible for"
type textarea "x"
type textarea "Made LP shiploose visible for"
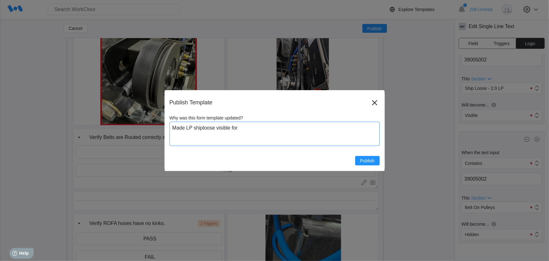
type textarea "x"
type textarea "Made LP shiploose visible for 3"
type textarea "x"
type textarea "Made LP shiploose visible for 39"
type textarea "x"
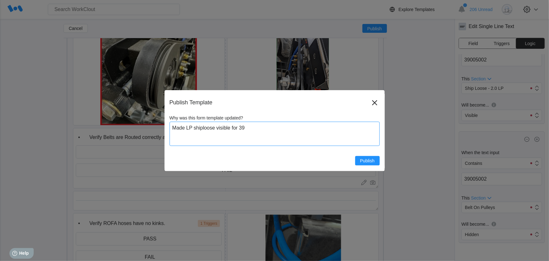
type textarea "Made LP shiploose visible for 390"
type textarea "x"
type textarea "Made LP shiploose visible for 3900"
type textarea "x"
type textarea "Made LP shiploose visible for 39005"
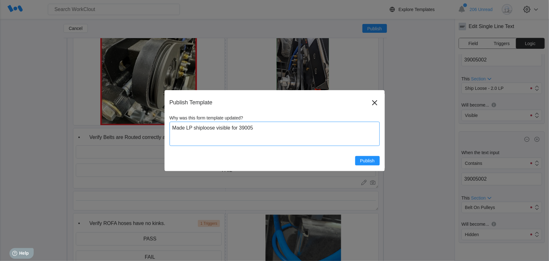
type textarea "x"
type textarea "Made LP shiploose visible for 390050"
type textarea "x"
type textarea "Made LP shiploose visible for 3900500"
type textarea "x"
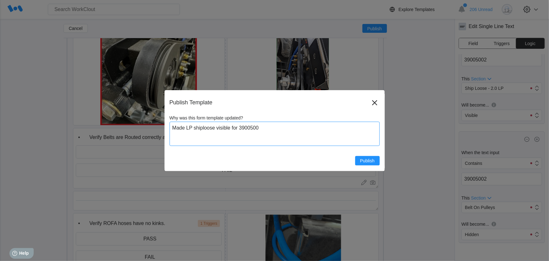
type textarea "Made LP shiploose visible for 39005002"
type textarea "x"
type textarea "Made LP shiploose visible for 39005002"
type textarea "x"
type textarea "Made LP shiploose visible for 39005002 a"
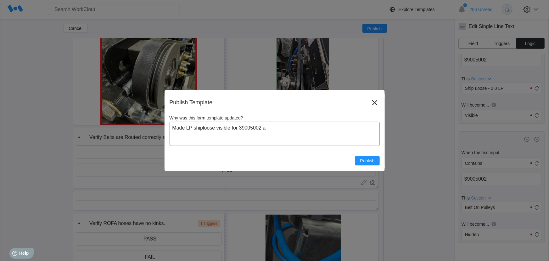
type textarea "x"
type textarea "Made LP shiploose visible for 39005002 an"
type textarea "x"
click at [261, 126] on textarea "Made LP shiploose visible for 39005002 and made section belt on pulleys hidden." at bounding box center [275, 133] width 210 height 24
click at [368, 160] on span "Publish" at bounding box center [367, 160] width 14 height 4
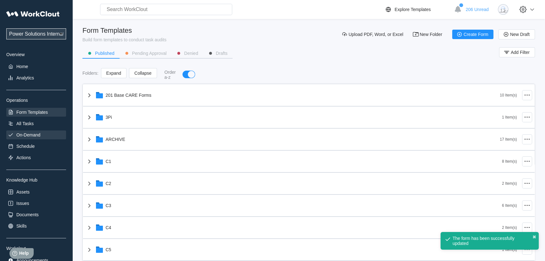
click at [22, 135] on div "On-Demand" at bounding box center [28, 134] width 24 height 5
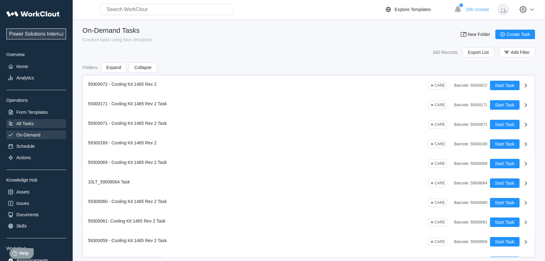
click at [29, 121] on div "All Tasks" at bounding box center [36, 123] width 60 height 9
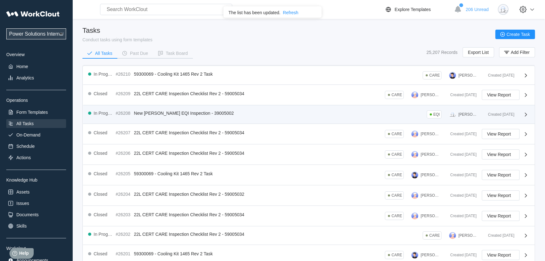
click at [526, 115] on icon at bounding box center [526, 114] width 8 height 8
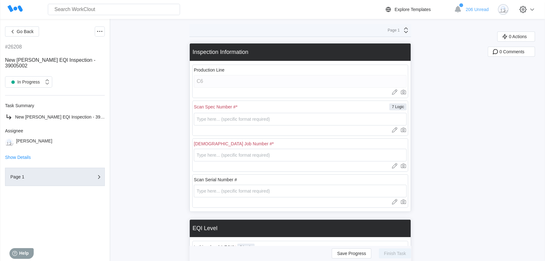
click at [101, 31] on icon at bounding box center [100, 32] width 8 height 8
click at [78, 110] on div "Delete Task" at bounding box center [73, 107] width 57 height 10
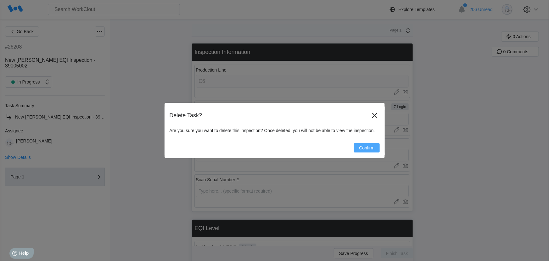
click at [371, 146] on span "Confirm" at bounding box center [366, 147] width 15 height 4
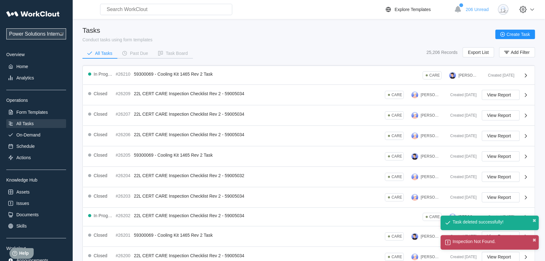
click at [37, 140] on div "Power Solutions International Power Solutions International 201 Overview Home A…" at bounding box center [36, 136] width 60 height 257
click at [37, 138] on div "On-Demand" at bounding box center [36, 134] width 60 height 9
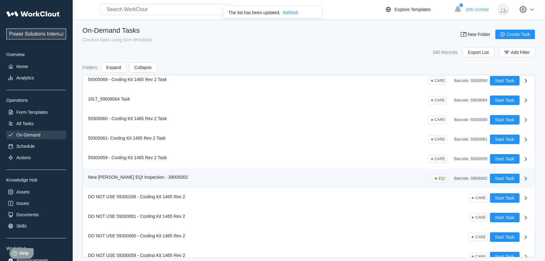
scroll to position [86, 0]
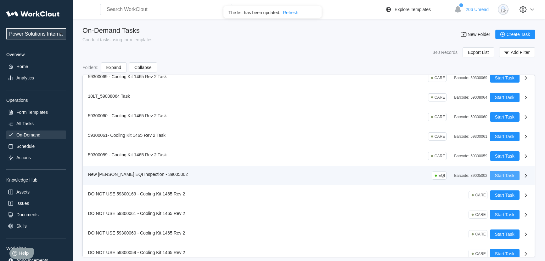
click at [508, 176] on span "Start Task" at bounding box center [505, 175] width 20 height 4
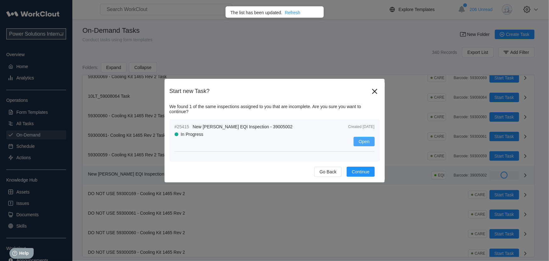
click at [367, 143] on span "Open" at bounding box center [364, 141] width 11 height 4
click at [361, 141] on span "Open" at bounding box center [364, 141] width 11 height 4
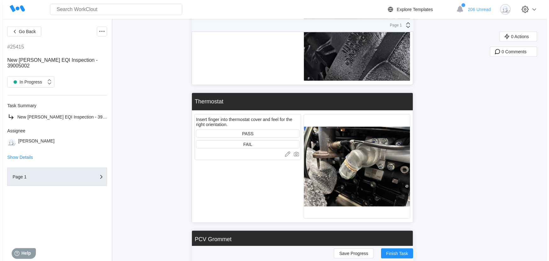
scroll to position [2060, 0]
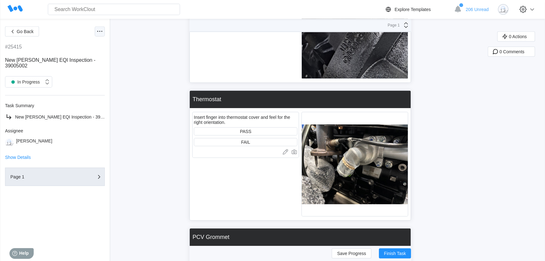
click at [99, 33] on icon at bounding box center [100, 32] width 8 height 8
click at [75, 107] on div "Delete Task" at bounding box center [66, 107] width 23 height 5
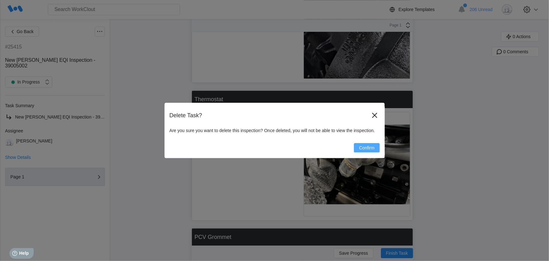
click at [365, 149] on span "Confirm" at bounding box center [366, 147] width 15 height 4
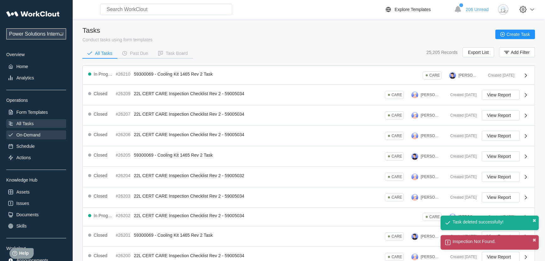
click at [23, 137] on div "On-Demand" at bounding box center [28, 134] width 24 height 5
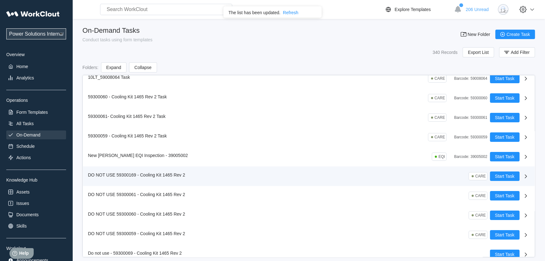
scroll to position [114, 0]
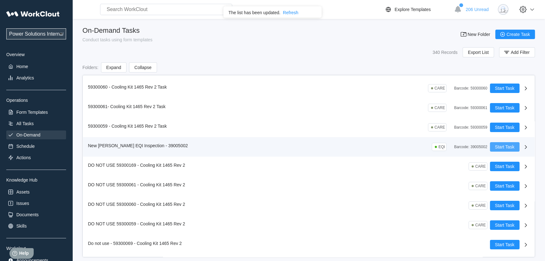
click at [507, 147] on span "Start Task" at bounding box center [505, 146] width 20 height 4
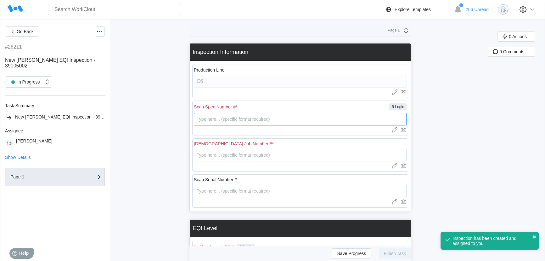
click at [242, 119] on input "text" at bounding box center [300, 119] width 213 height 13
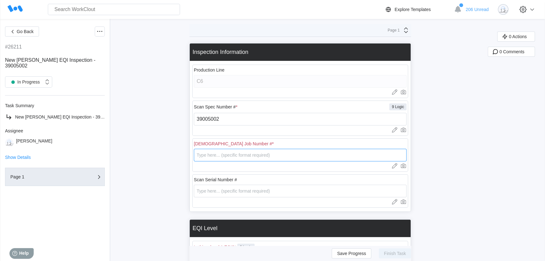
drag, startPoint x: 231, startPoint y: 148, endPoint x: 231, endPoint y: 151, distance: 3.5
click at [231, 151] on input "text" at bounding box center [300, 155] width 213 height 13
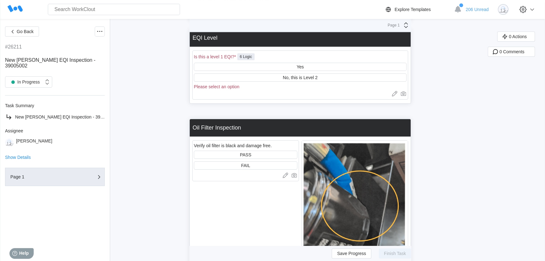
scroll to position [200, 0]
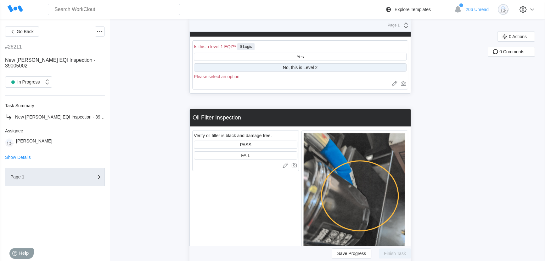
click at [321, 70] on div "No, this is Level 2" at bounding box center [300, 67] width 213 height 8
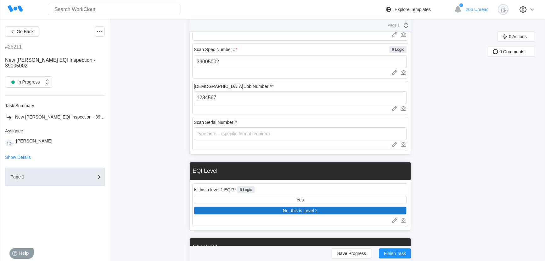
scroll to position [57, 0]
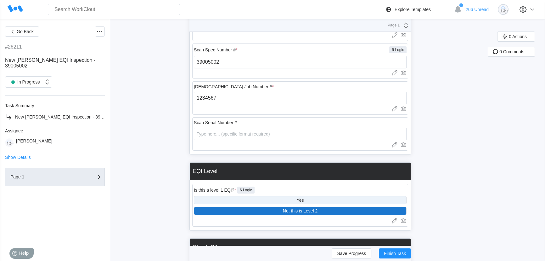
click at [310, 199] on div "Yes" at bounding box center [300, 200] width 213 height 8
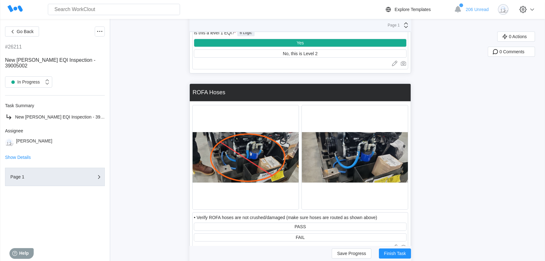
scroll to position [171, 0]
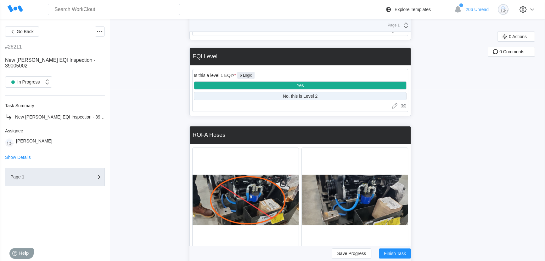
click at [316, 98] on div "No, this is Level 2" at bounding box center [300, 95] width 35 height 5
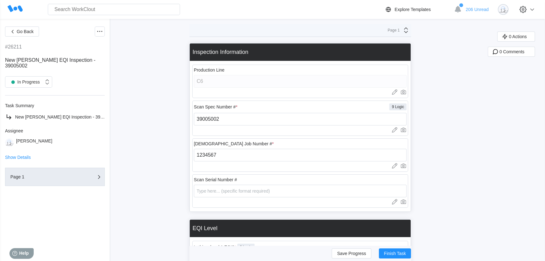
scroll to position [0, 0]
click at [101, 34] on icon at bounding box center [100, 32] width 8 height 8
click at [76, 107] on div "Delete Task" at bounding box center [66, 107] width 23 height 5
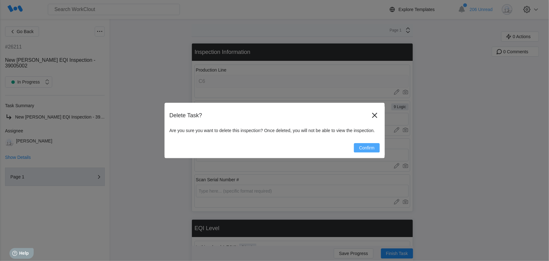
click at [369, 149] on span "Confirm" at bounding box center [366, 147] width 15 height 4
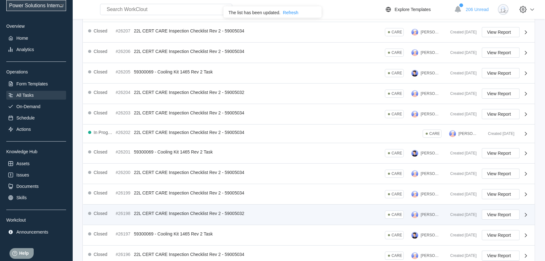
scroll to position [137, 0]
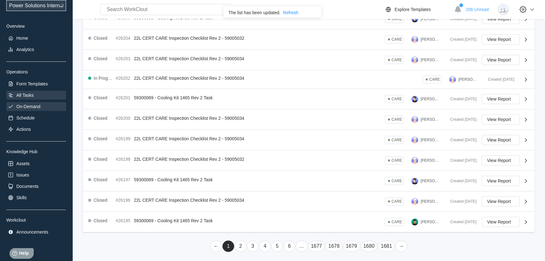
click at [19, 110] on div "On-Demand" at bounding box center [36, 106] width 60 height 9
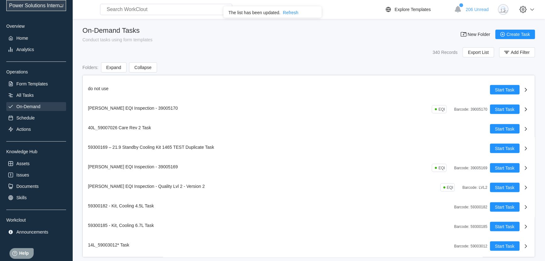
scroll to position [1516, 0]
